Goal: Task Accomplishment & Management: Manage account settings

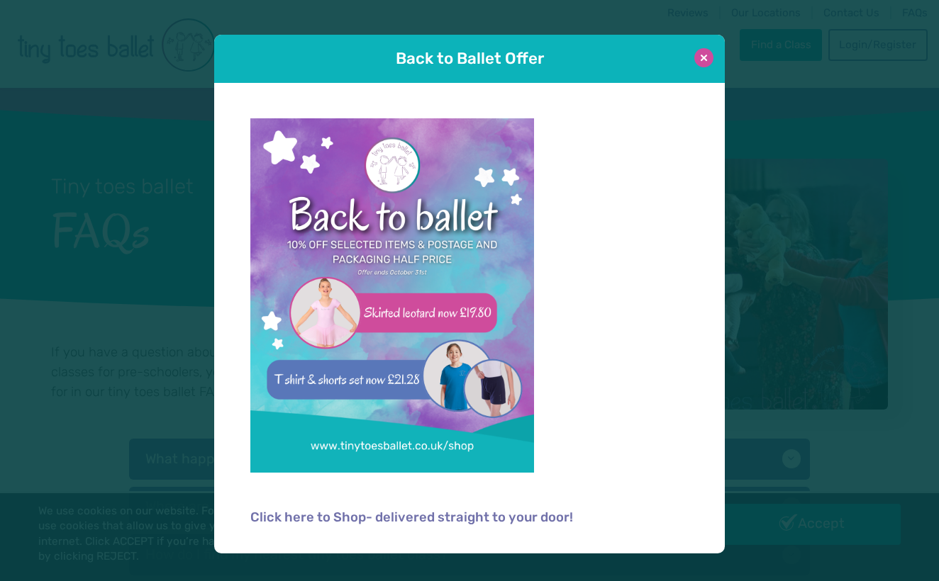
click at [705, 59] on button at bounding box center [703, 57] width 19 height 19
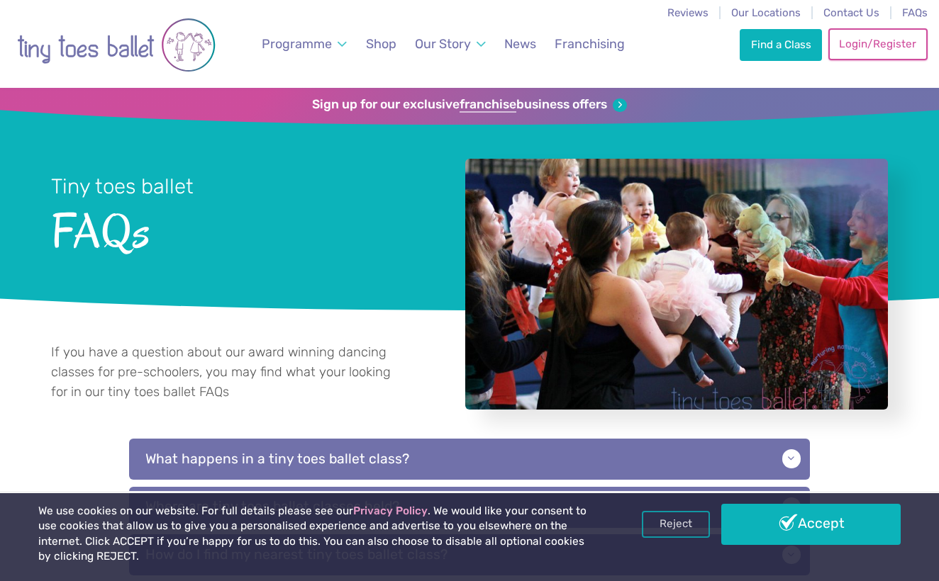
click at [909, 36] on link "Login/Register" at bounding box center [877, 43] width 99 height 31
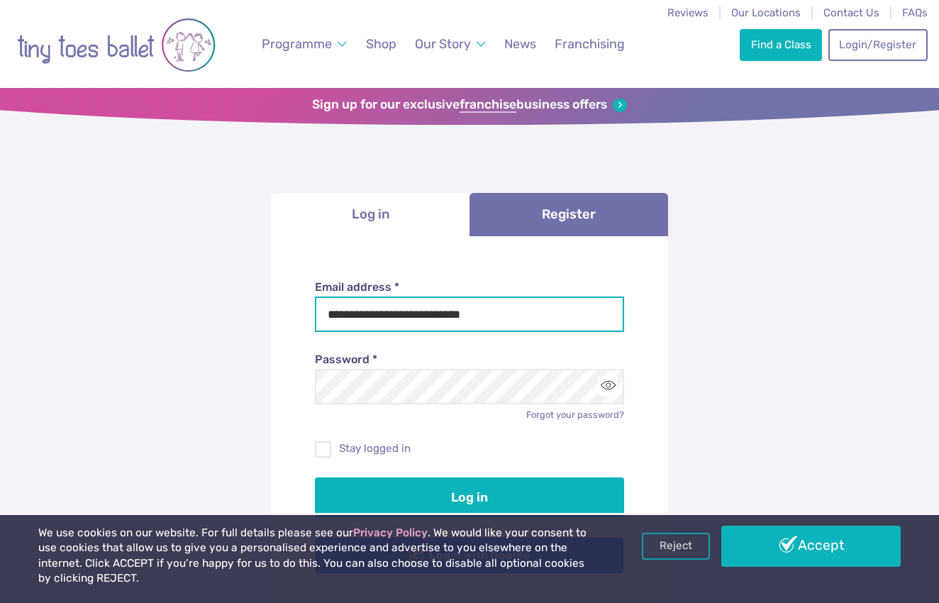
type input "**********"
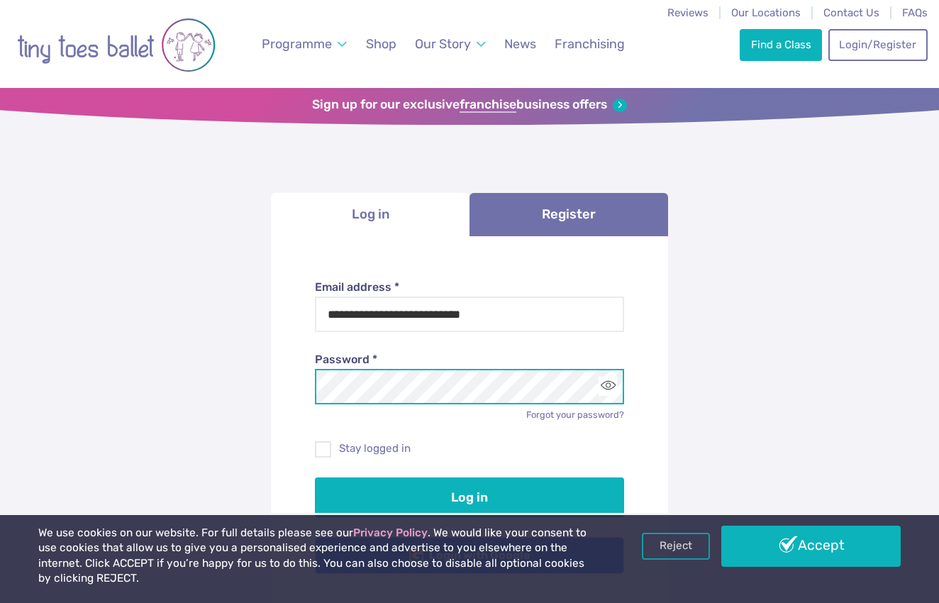
click at [469, 494] on button "Log in" at bounding box center [470, 497] width 310 height 40
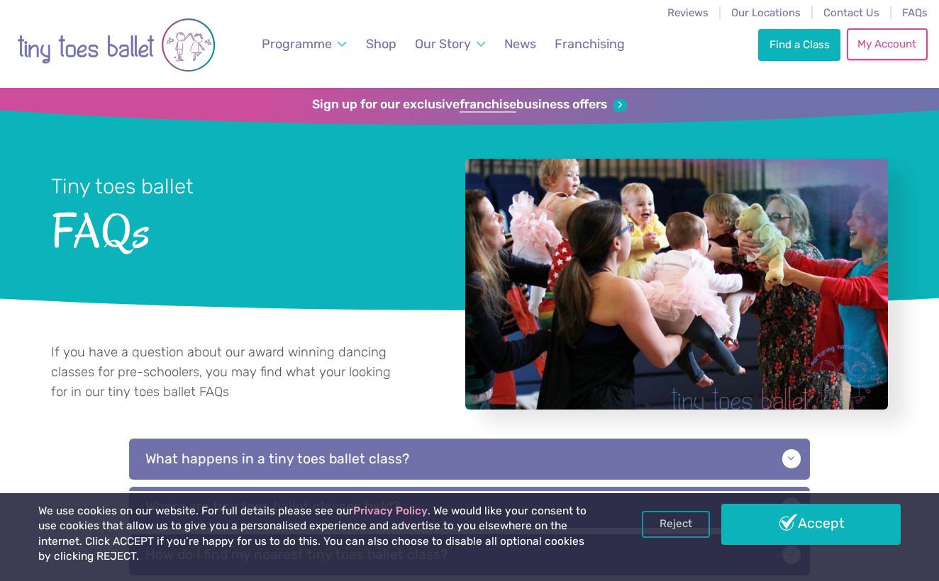
click at [866, 50] on link "My Account" at bounding box center [886, 43] width 81 height 31
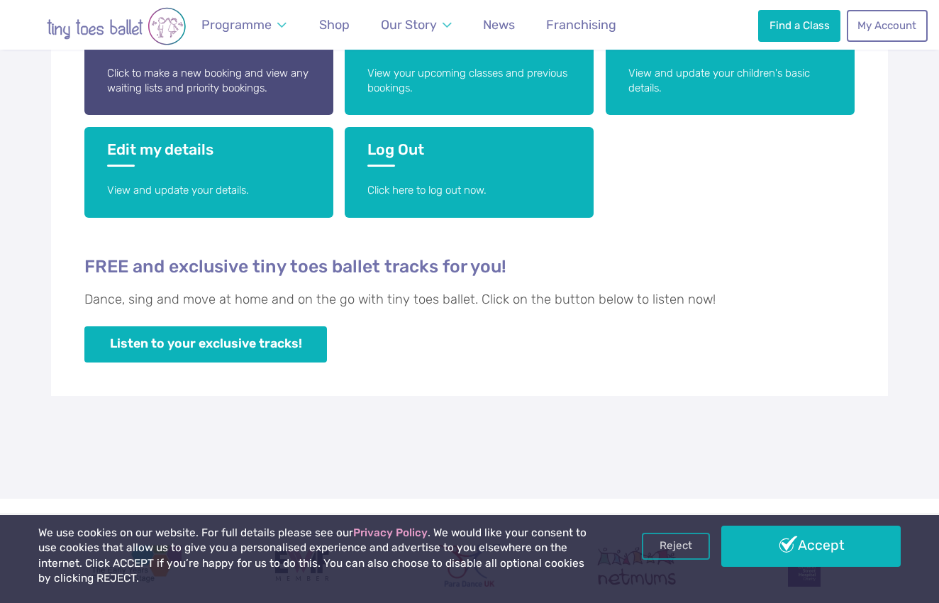
scroll to position [414, 0]
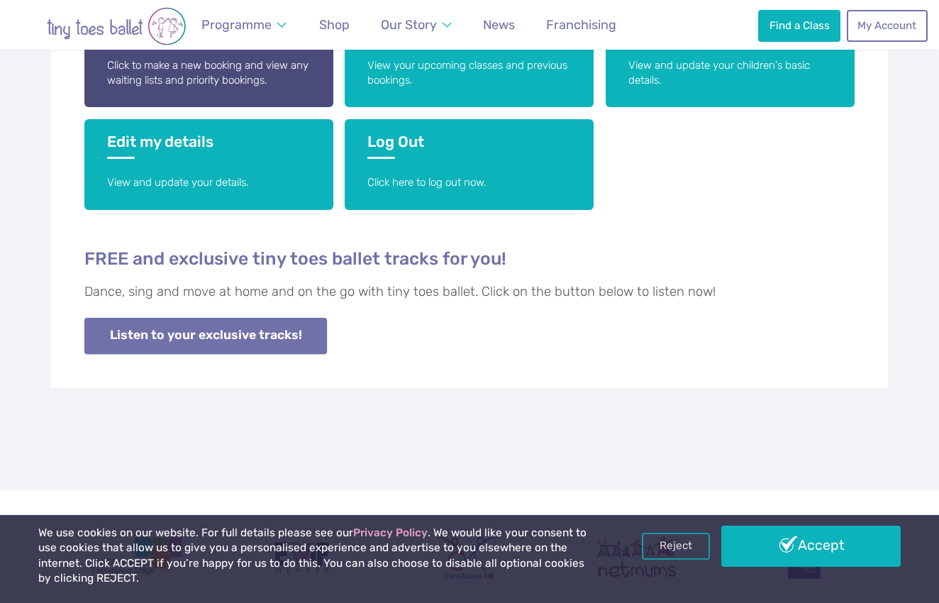
click at [286, 330] on link "Listen to your exclusive tracks!" at bounding box center [205, 336] width 242 height 36
